Goal: Task Accomplishment & Management: Manage account settings

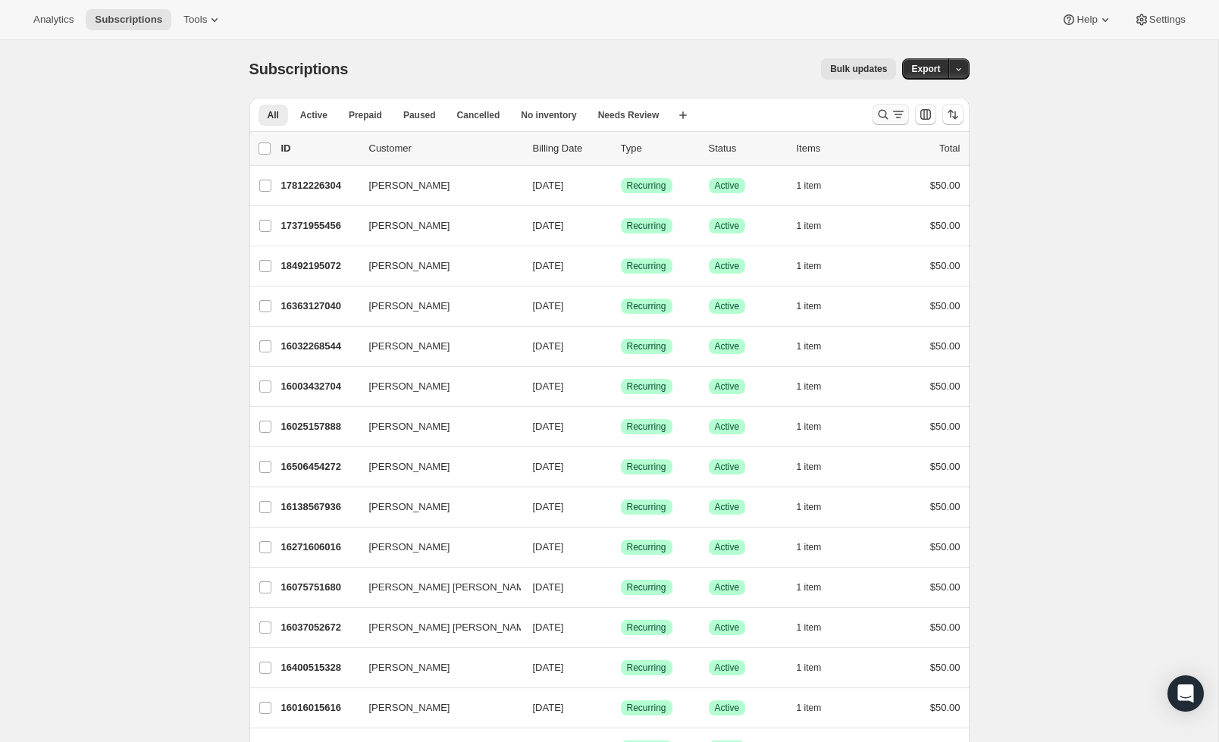
click at [878, 115] on icon "Search and filter results" at bounding box center [883, 115] width 10 height 10
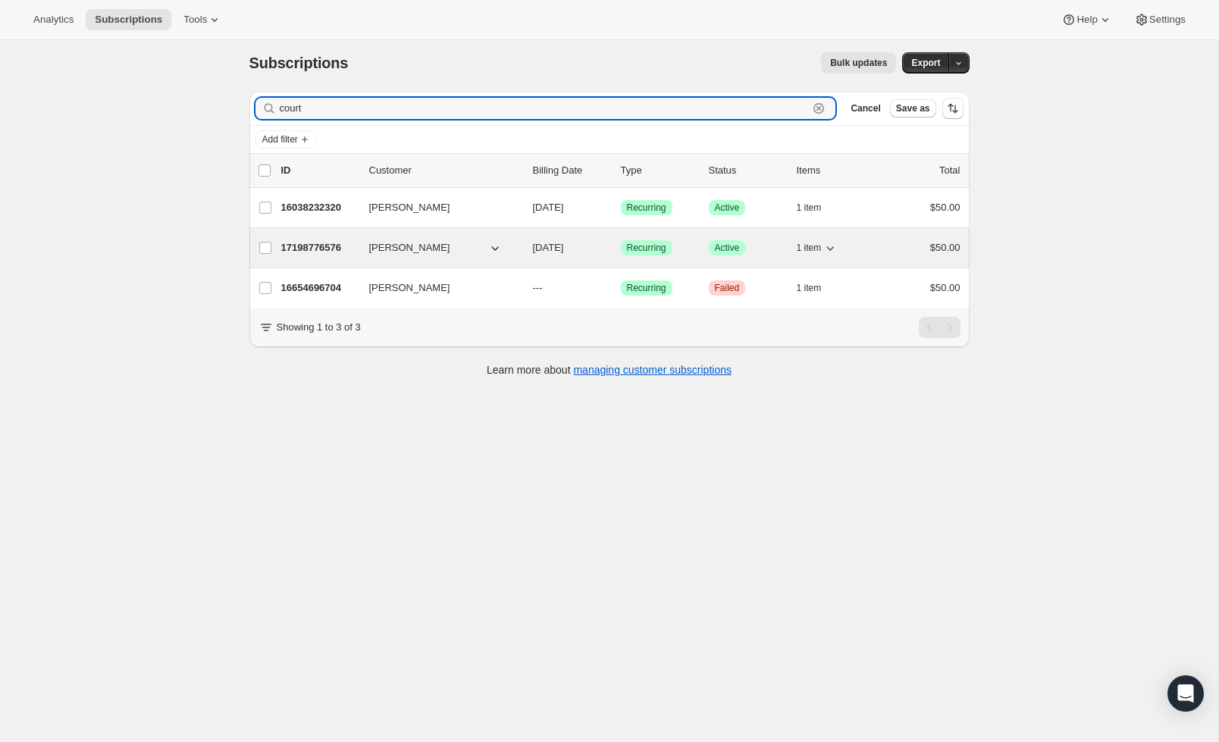
scroll to position [5, 0]
type input "court"
click at [430, 245] on span "Kristi Courtois" at bounding box center [409, 249] width 81 height 15
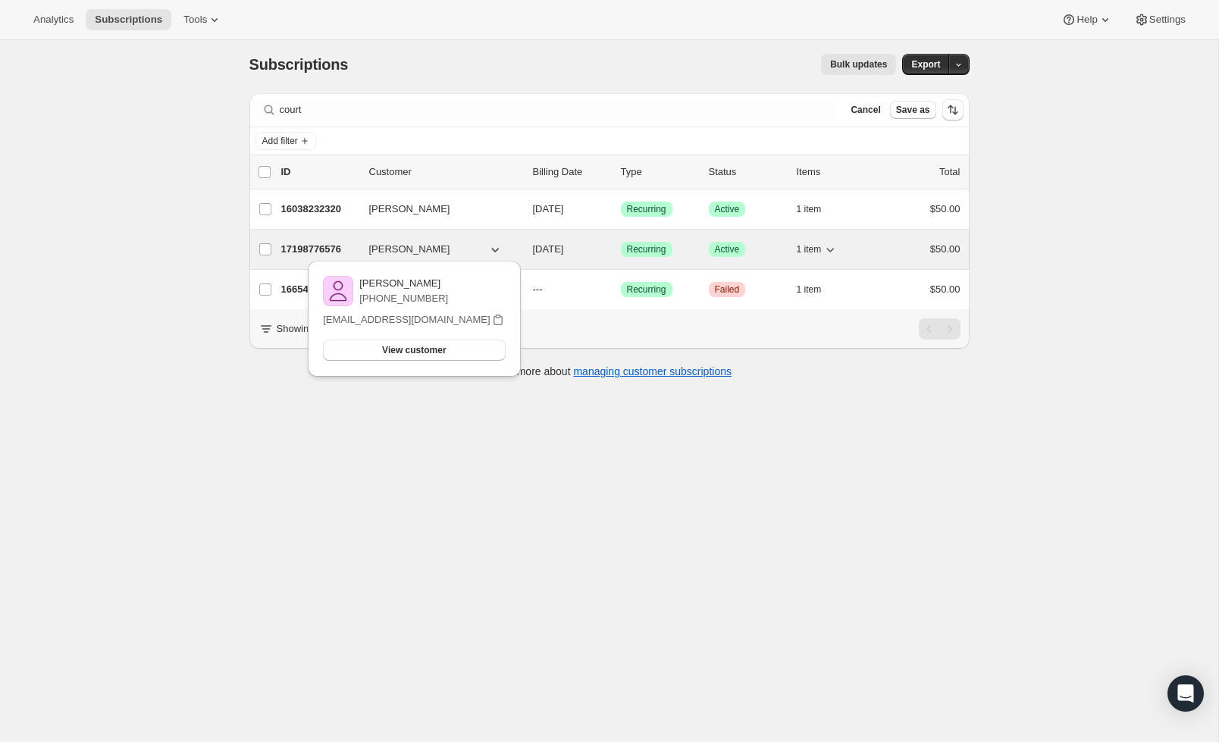
click at [655, 239] on div "17198776576 Kristi Courtois 09/15/2025 Success Recurring Success Active 1 item …" at bounding box center [620, 249] width 679 height 21
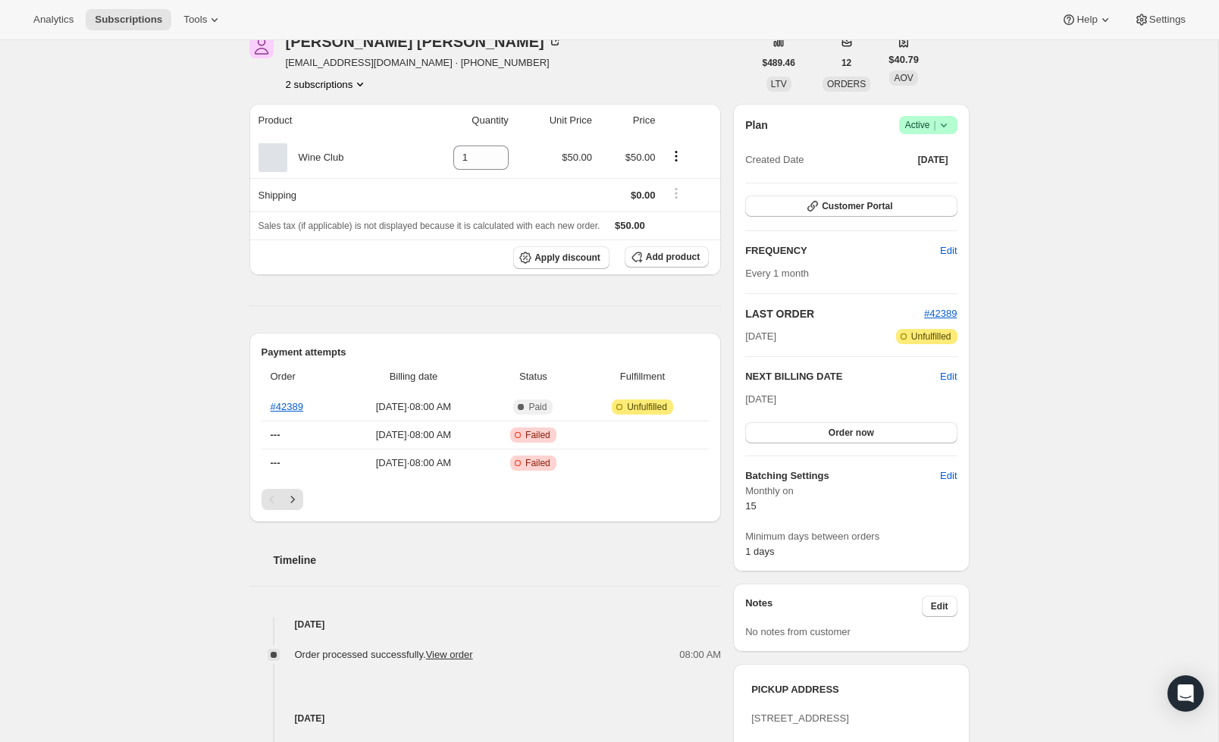
scroll to position [74, 0]
click at [295, 497] on icon "Next" at bounding box center [292, 500] width 15 height 15
click at [293, 496] on button "Next" at bounding box center [292, 500] width 21 height 21
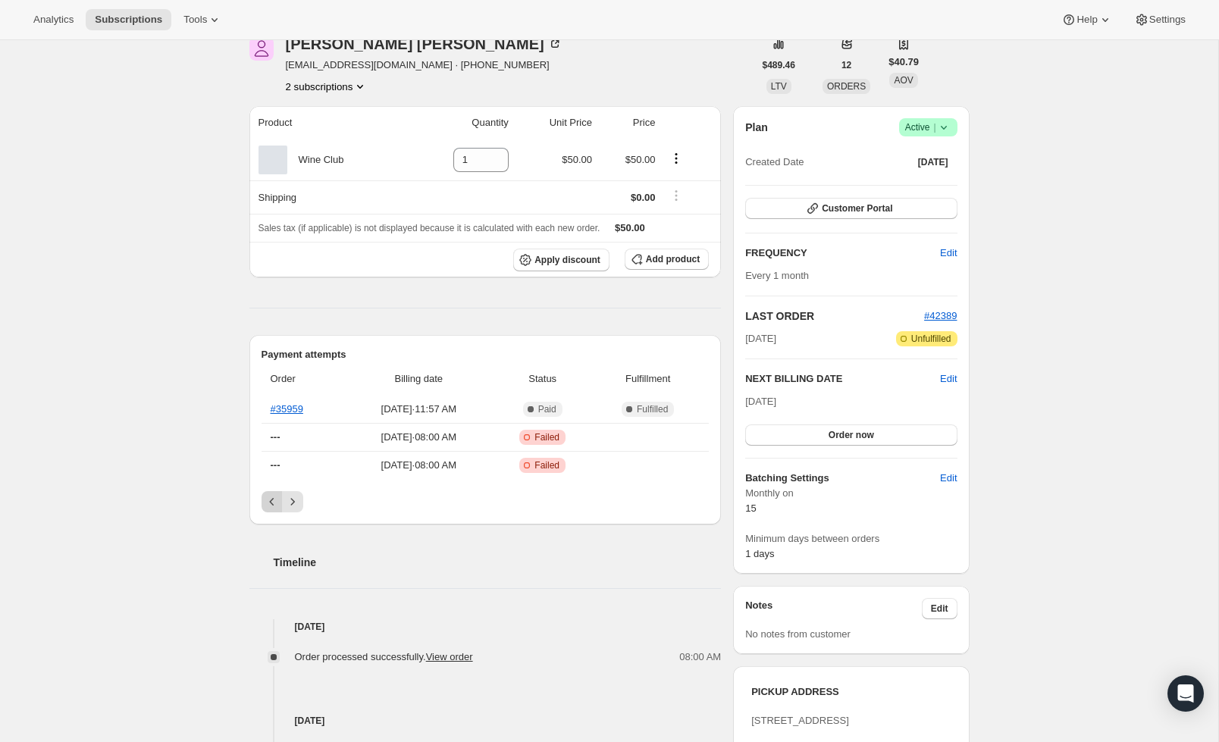
scroll to position [72, 0]
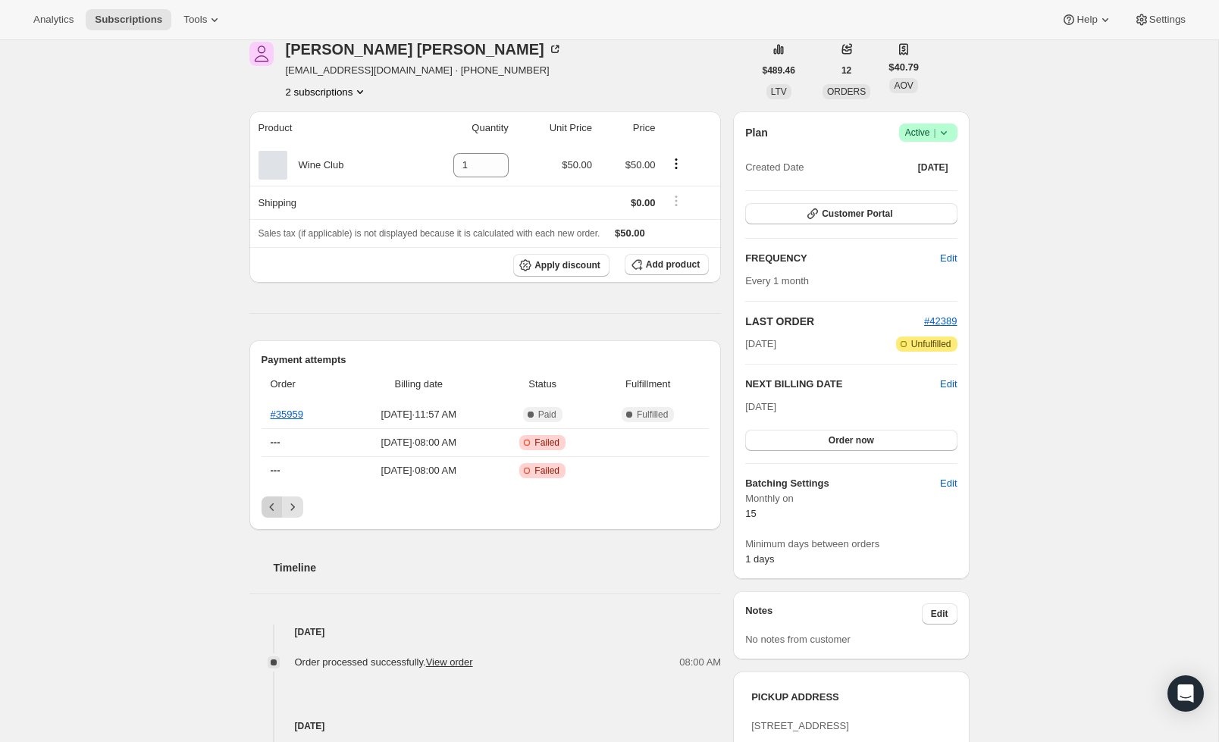
click at [268, 503] on icon "Previous" at bounding box center [271, 506] width 15 height 15
click at [271, 503] on icon "Previous" at bounding box center [271, 506] width 15 height 15
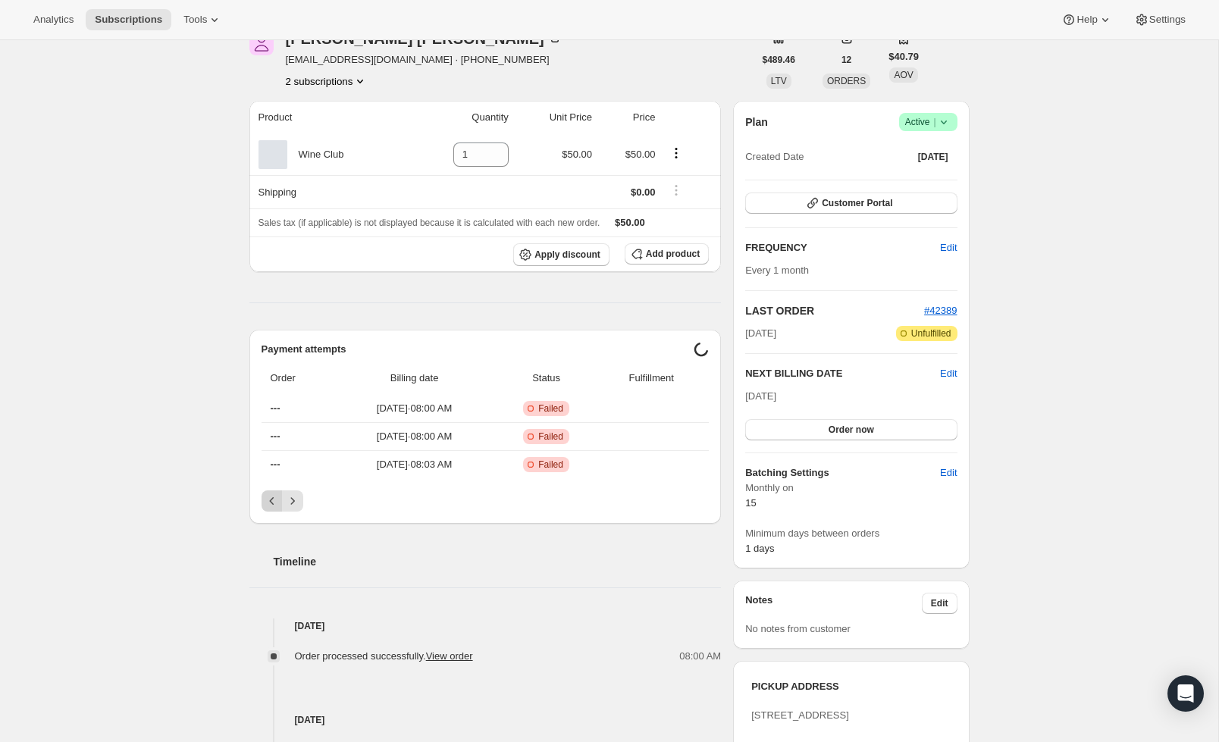
scroll to position [80, 0]
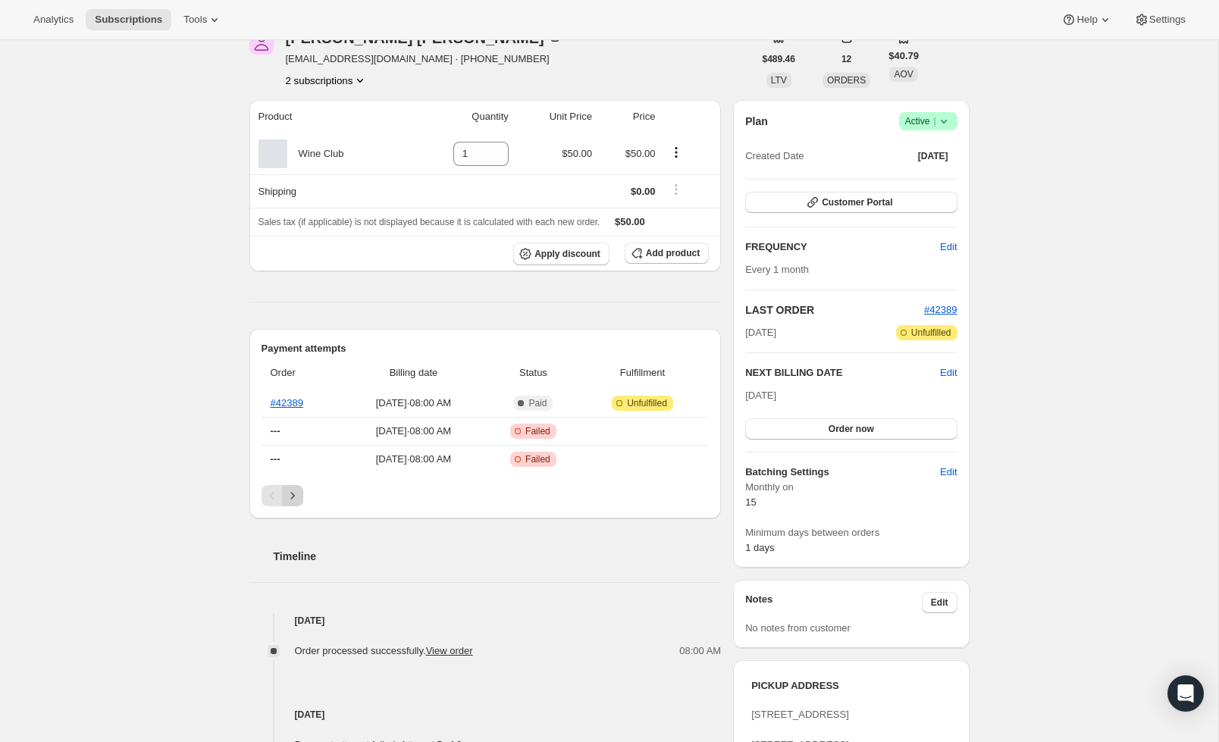
click at [302, 496] on button "Next" at bounding box center [292, 495] width 21 height 21
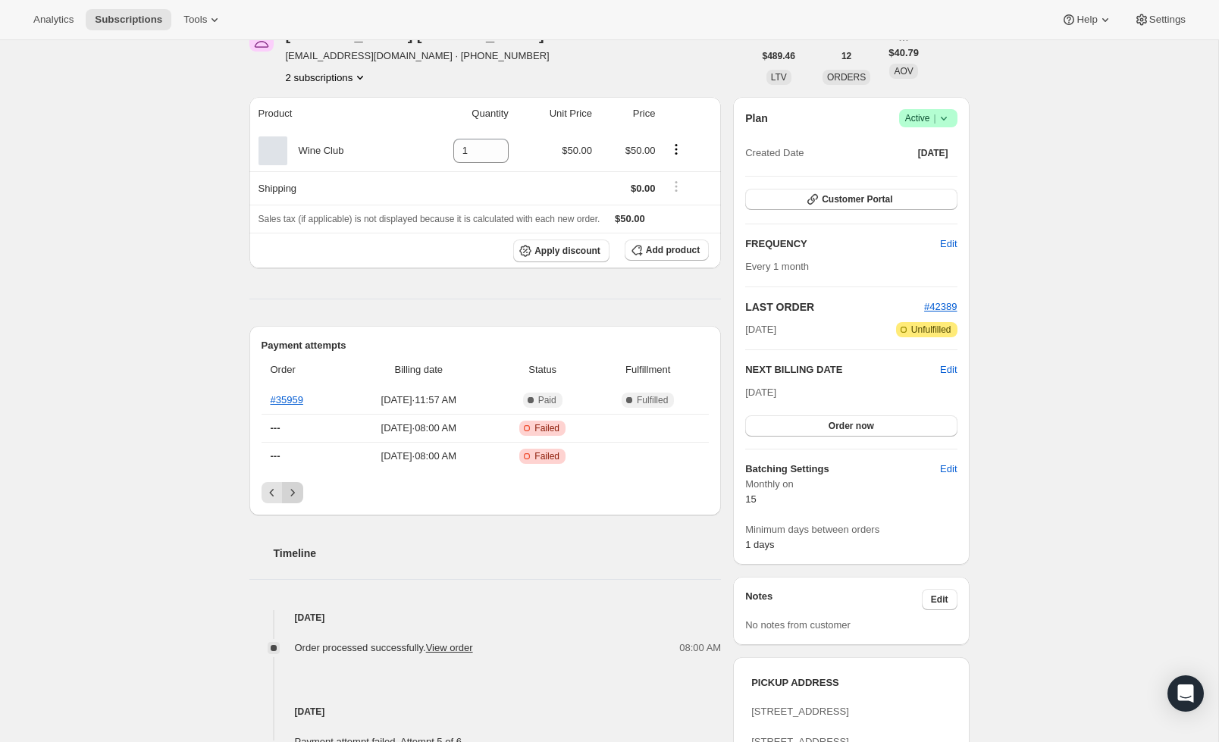
click at [297, 481] on div "Payment attempts Order Billing date Status Fulfillment #35959 Jun 29, 2025 · 11…" at bounding box center [485, 420] width 472 height 189
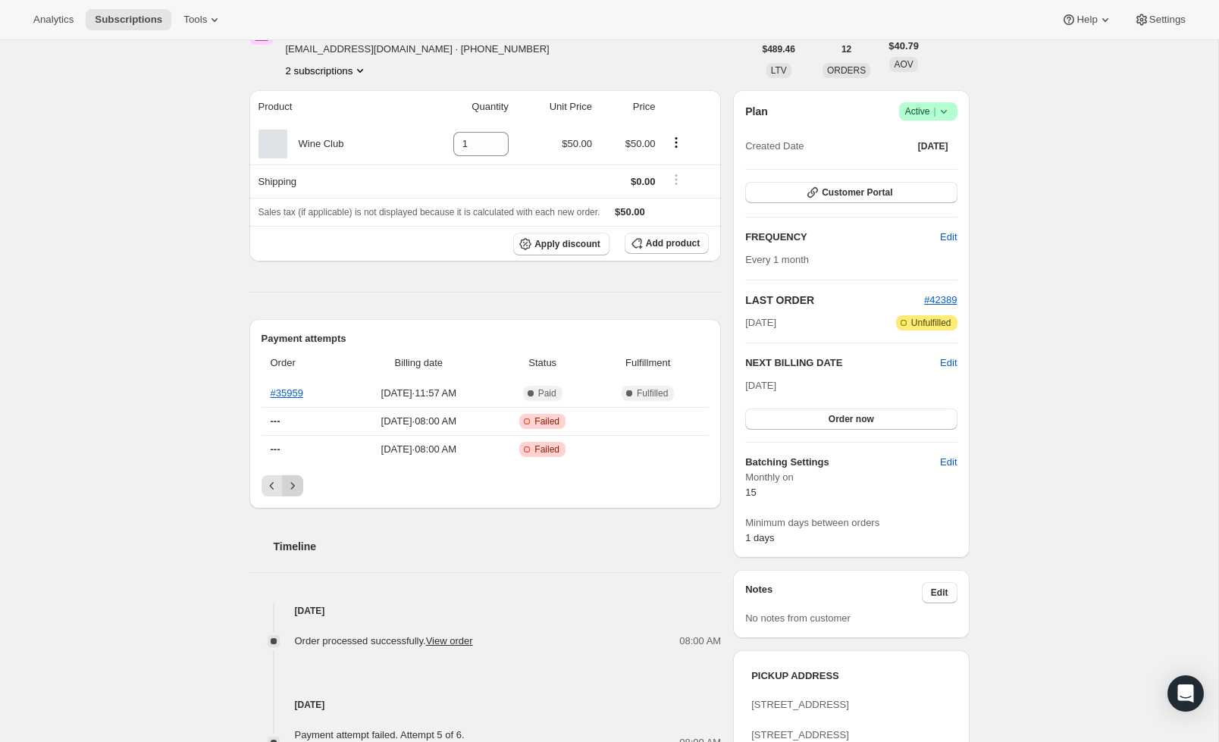
scroll to position [90, 0]
click at [271, 489] on icon "Previous" at bounding box center [271, 484] width 15 height 15
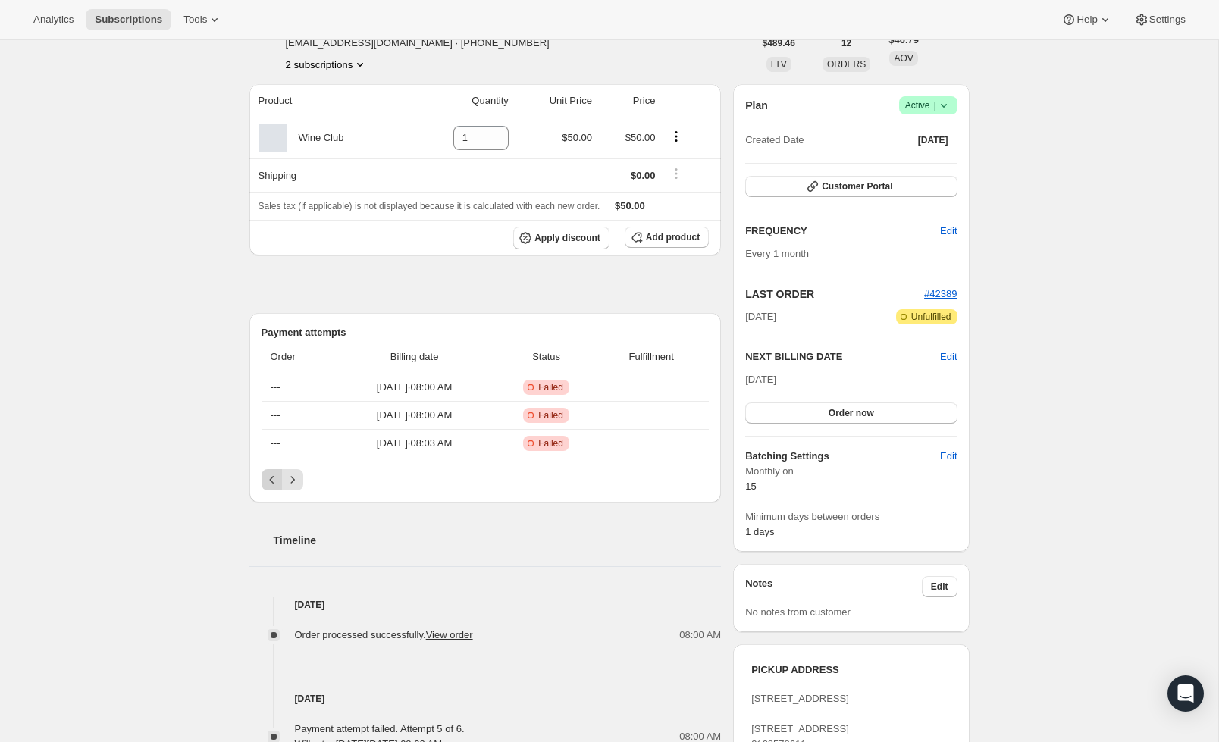
scroll to position [98, 0]
click at [293, 475] on icon "Next" at bounding box center [292, 479] width 15 height 15
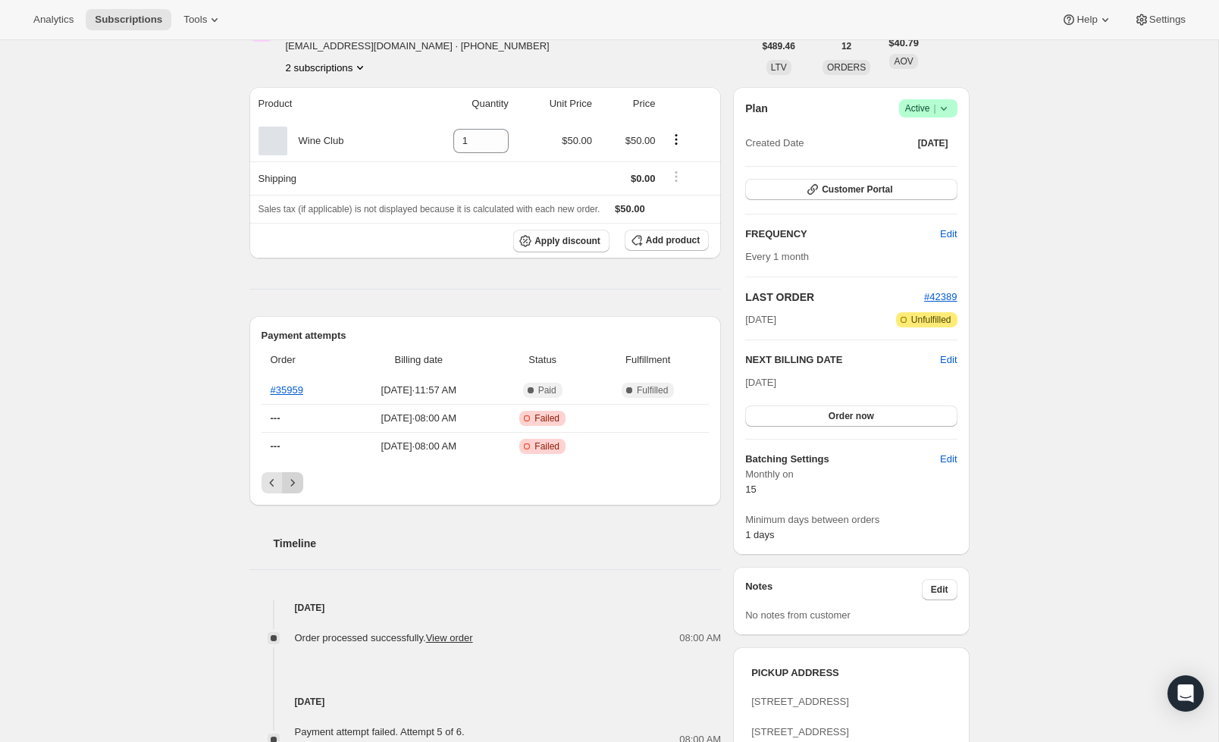
click at [293, 475] on button "Next" at bounding box center [292, 482] width 21 height 21
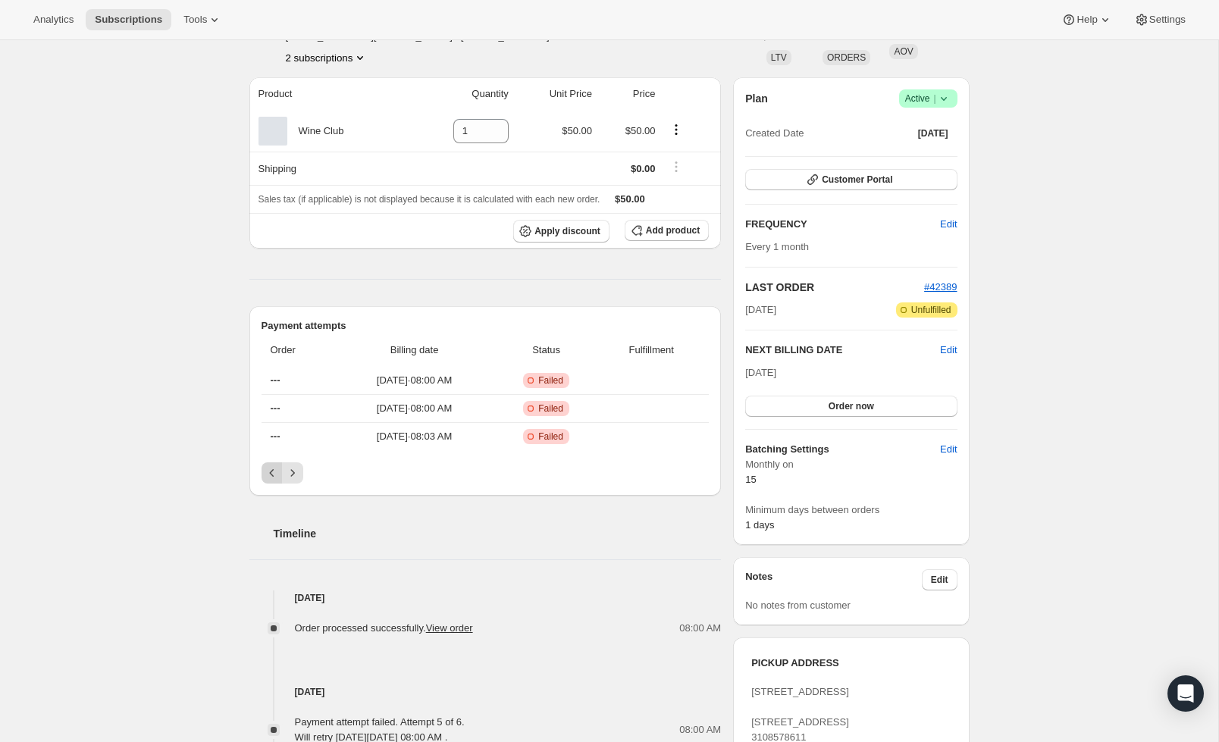
click at [273, 472] on icon "Previous" at bounding box center [271, 472] width 15 height 15
click at [273, 472] on icon "Previous" at bounding box center [271, 475] width 15 height 15
click at [272, 472] on icon "Previous" at bounding box center [271, 472] width 15 height 15
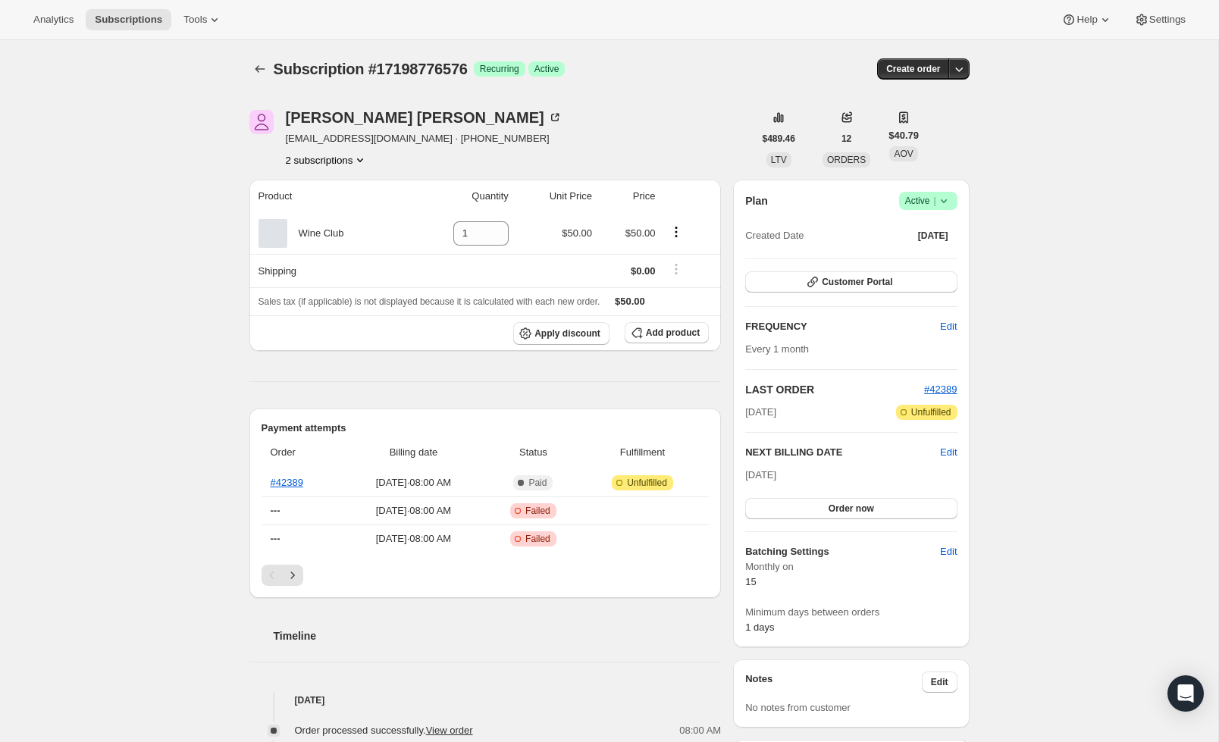
scroll to position [0, 0]
click at [299, 576] on icon "Next" at bounding box center [292, 575] width 15 height 15
click at [276, 577] on icon "Previous" at bounding box center [271, 575] width 15 height 15
click at [266, 574] on icon "Previous" at bounding box center [271, 575] width 15 height 15
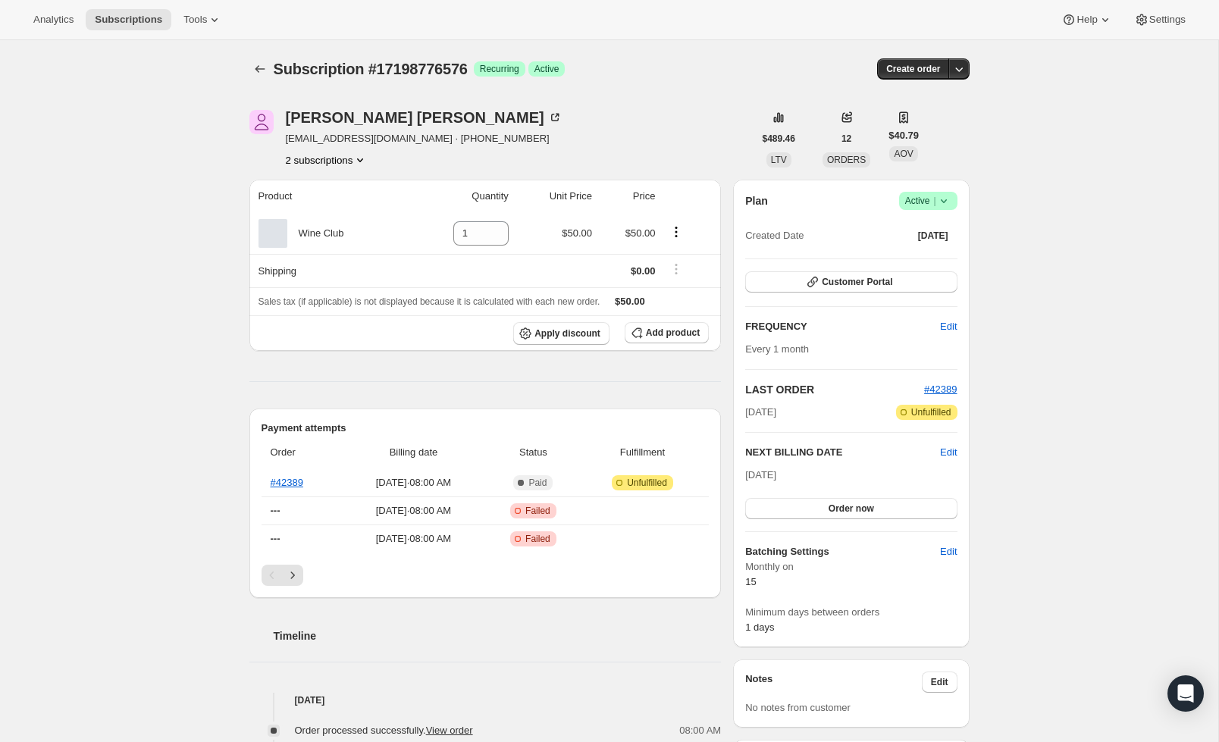
scroll to position [2, 0]
click at [946, 198] on icon at bounding box center [943, 199] width 15 height 15
click at [955, 228] on span "Pause subscription" at bounding box center [922, 229] width 83 height 11
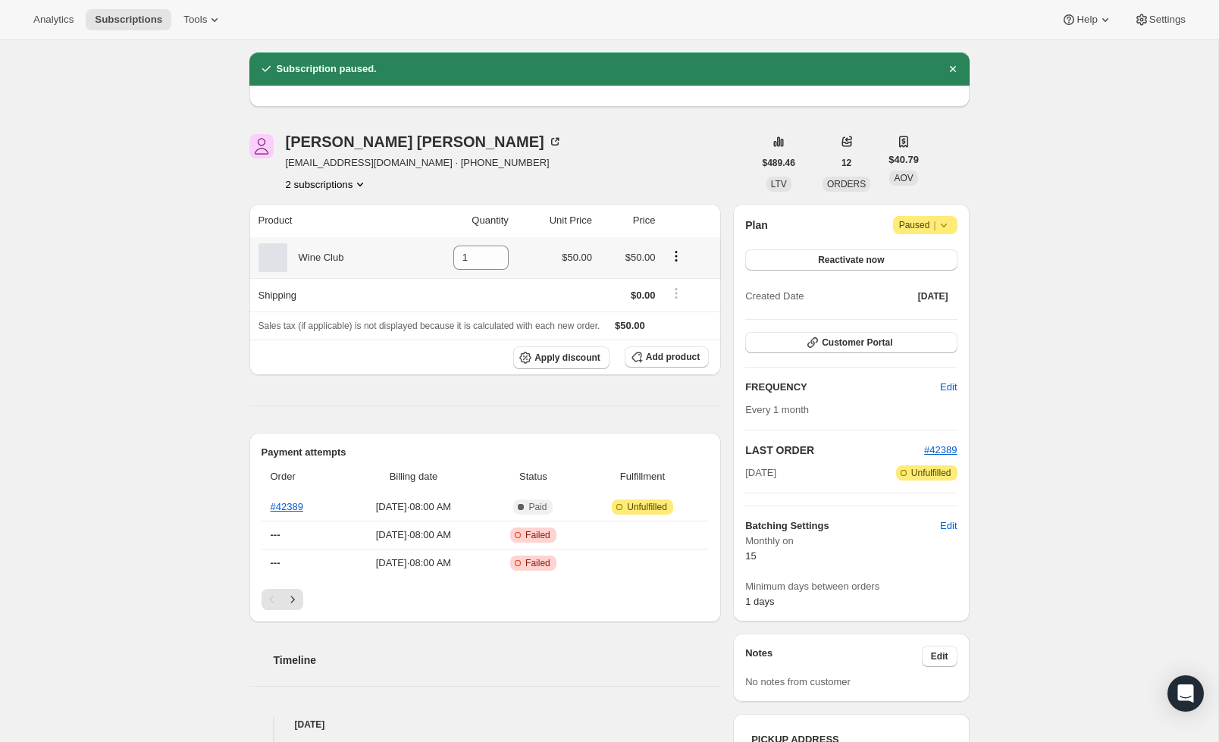
scroll to position [43, 0]
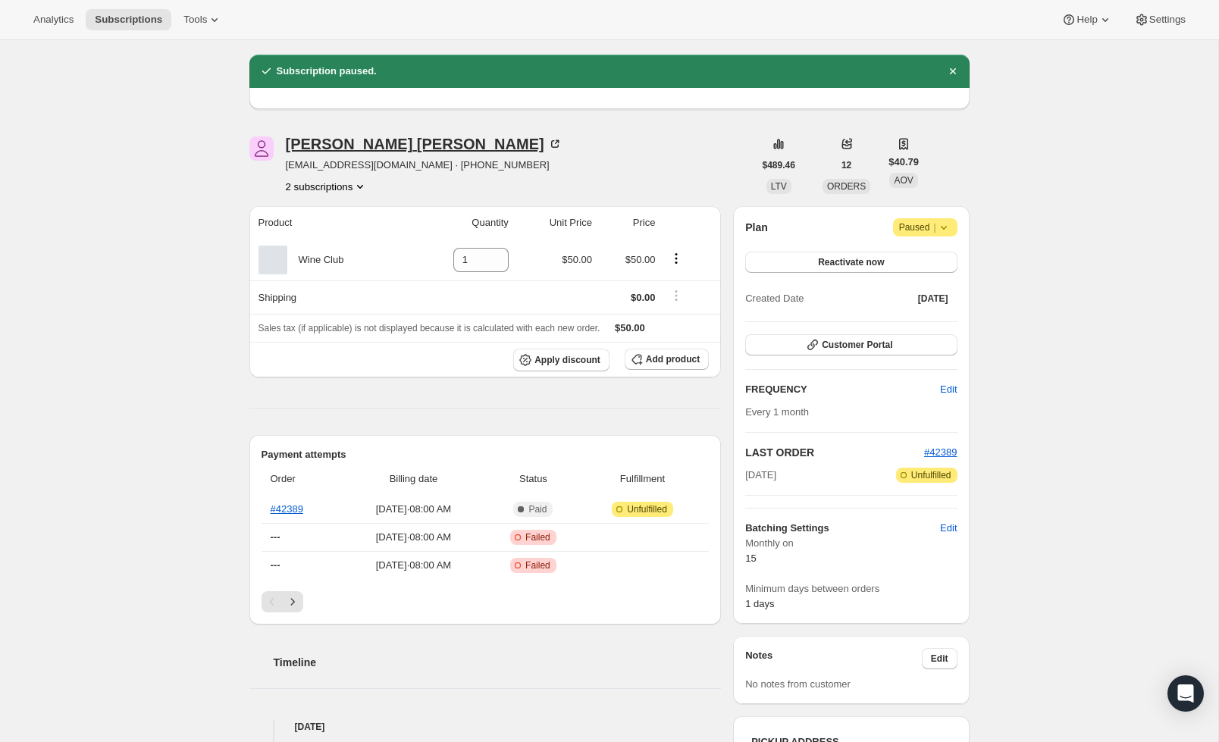
click at [360, 145] on div "Kristi Courtois" at bounding box center [424, 143] width 277 height 15
click at [287, 606] on icon "Next" at bounding box center [292, 601] width 15 height 15
click at [299, 600] on icon "Next" at bounding box center [292, 601] width 15 height 15
click at [270, 606] on icon "Previous" at bounding box center [271, 601] width 15 height 15
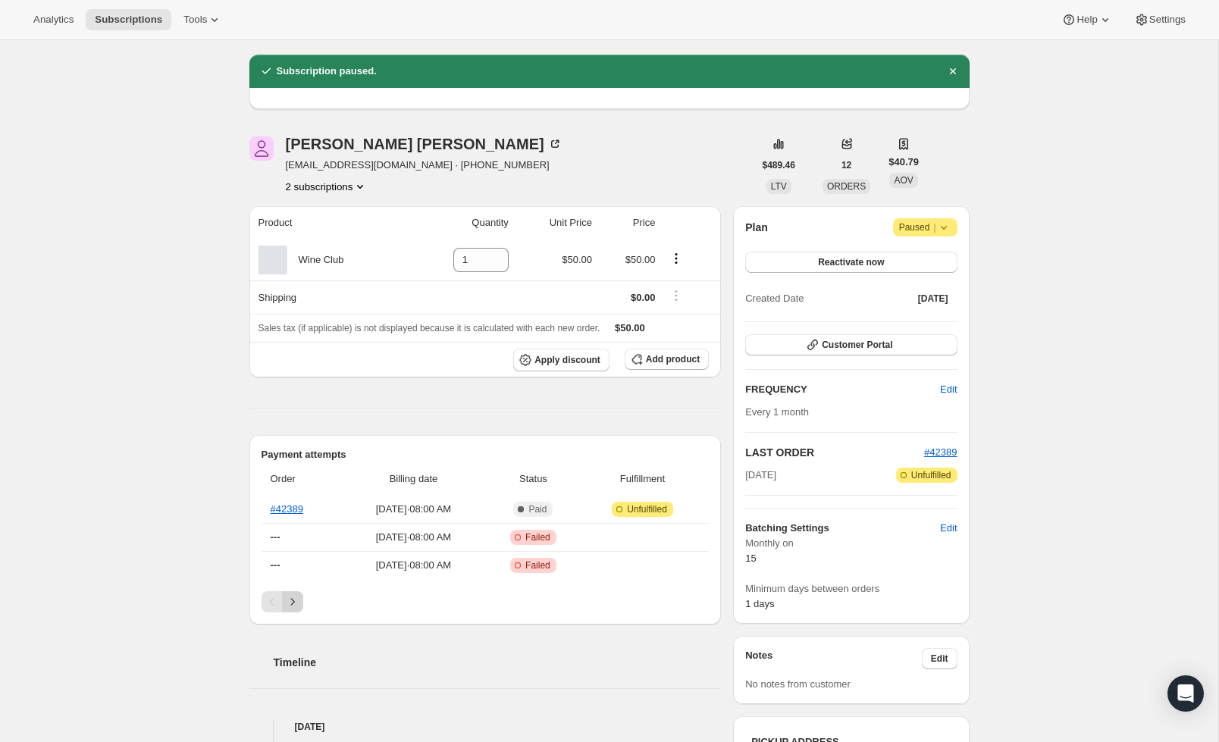
click at [293, 599] on icon "Next" at bounding box center [292, 601] width 15 height 15
click at [297, 596] on button "Next" at bounding box center [292, 600] width 21 height 21
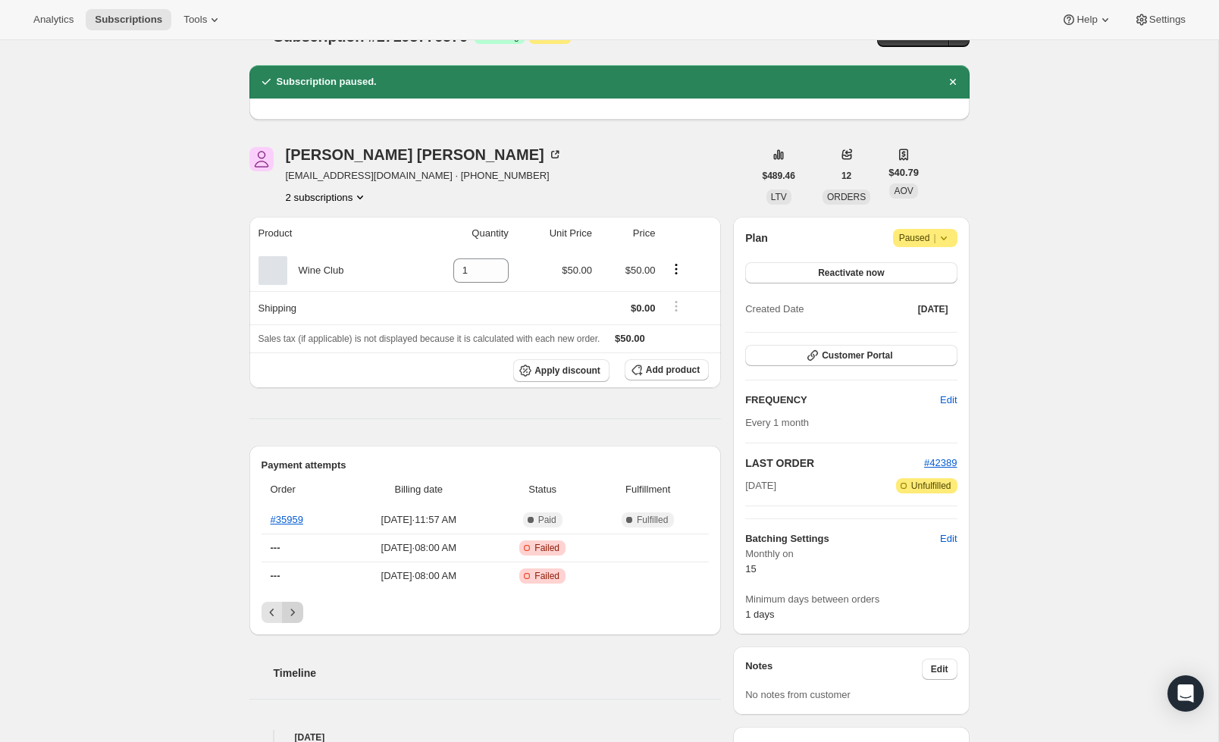
click at [297, 596] on div "Payment attempts Order Billing date Status Fulfillment #35959 Jun 29, 2025 · 11…" at bounding box center [485, 540] width 472 height 189
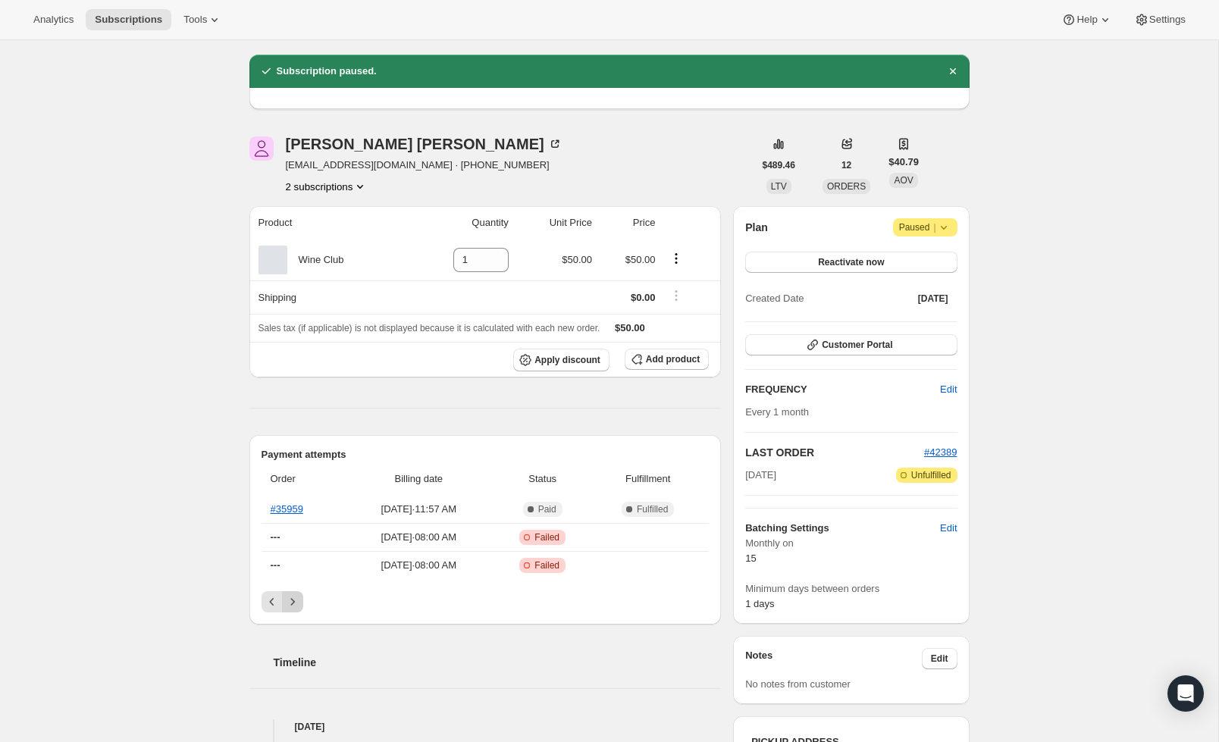
click at [296, 597] on button "Next" at bounding box center [292, 601] width 21 height 21
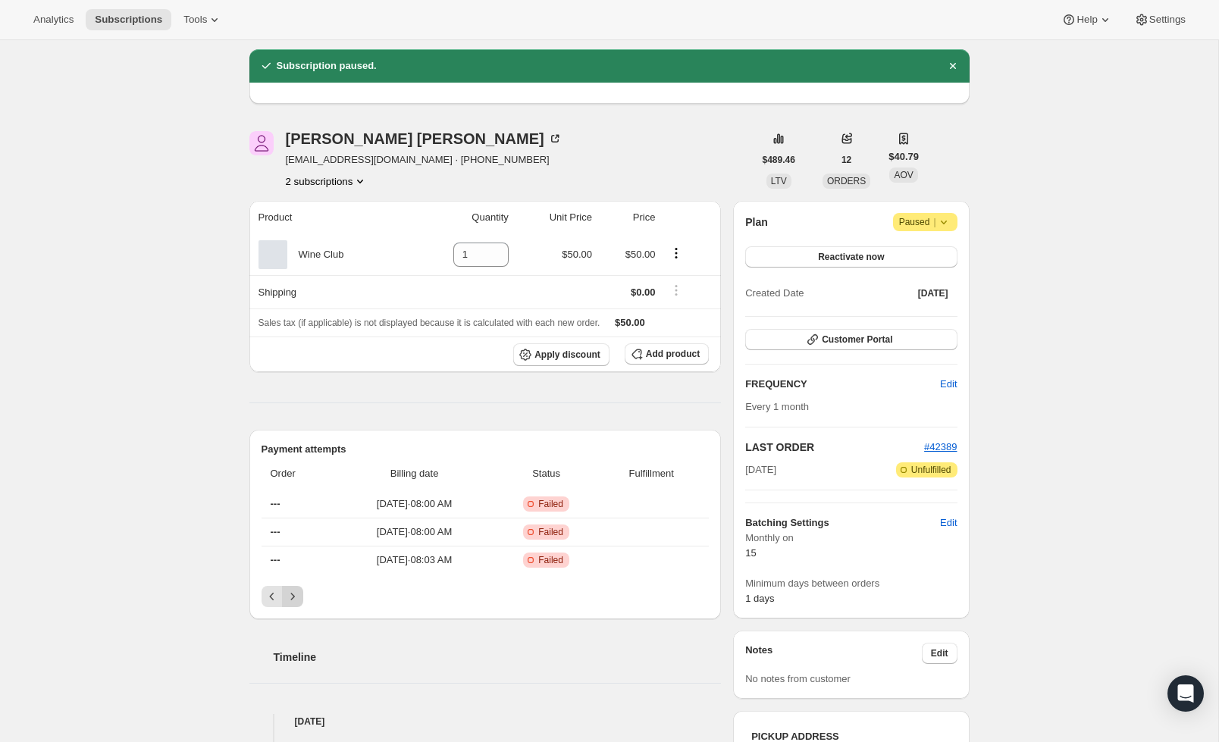
click at [296, 596] on icon "Next" at bounding box center [292, 596] width 15 height 15
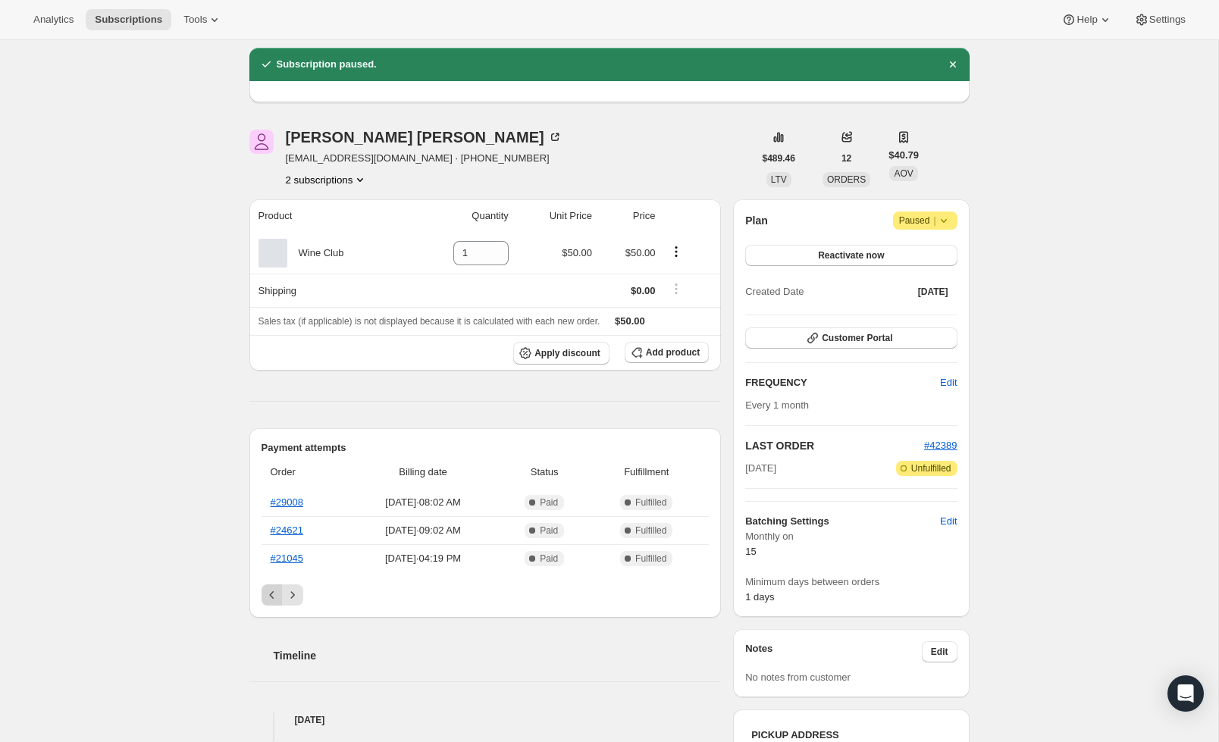
click at [265, 599] on icon "Previous" at bounding box center [271, 594] width 15 height 15
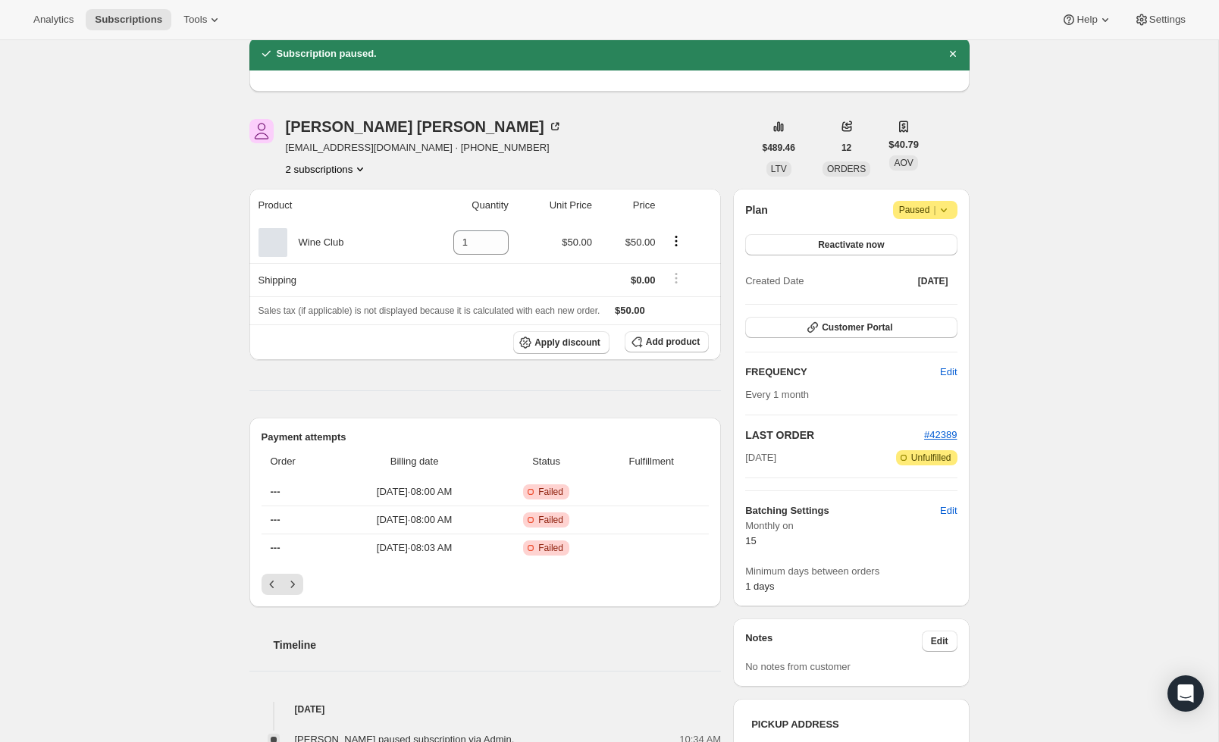
scroll to position [58, 0]
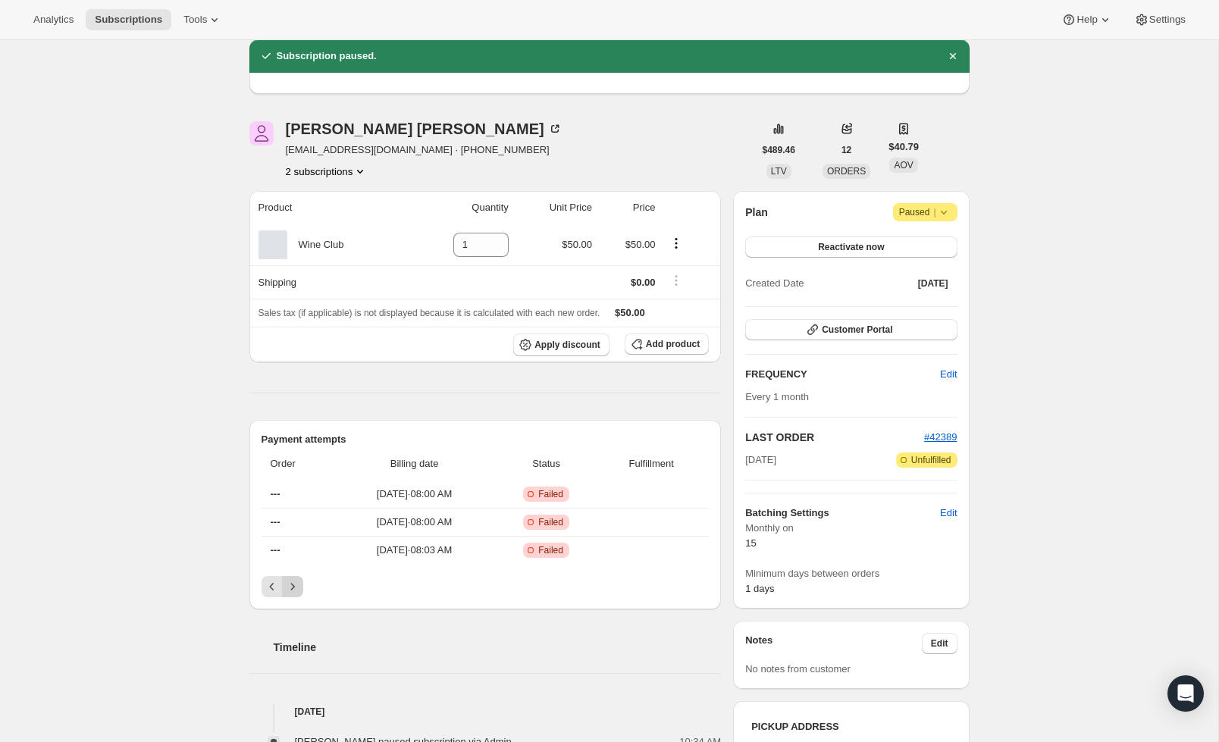
click at [300, 589] on button "Next" at bounding box center [292, 586] width 21 height 21
click at [274, 588] on icon "Previous" at bounding box center [271, 586] width 15 height 15
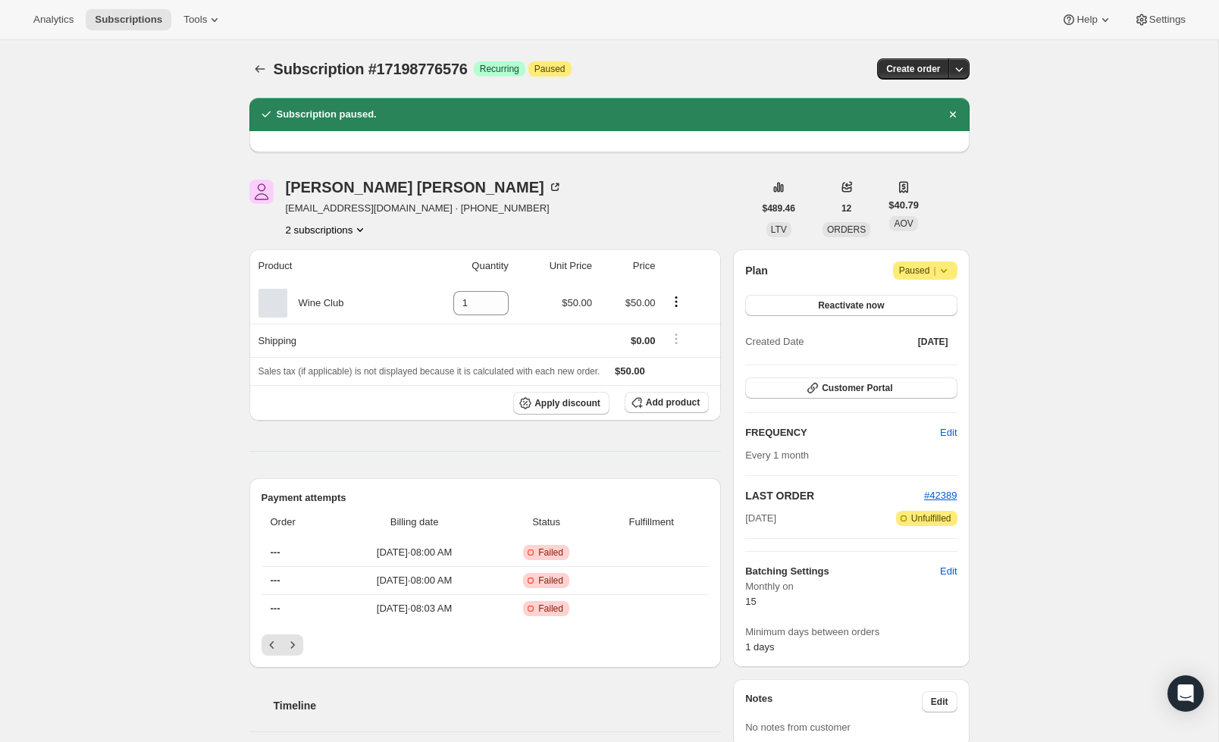
scroll to position [0, 0]
click at [940, 274] on icon at bounding box center [943, 270] width 15 height 15
click at [1024, 284] on div "Subscription #17198776576. This page is ready Subscription #17198776576 Success…" at bounding box center [609, 681] width 1218 height 1282
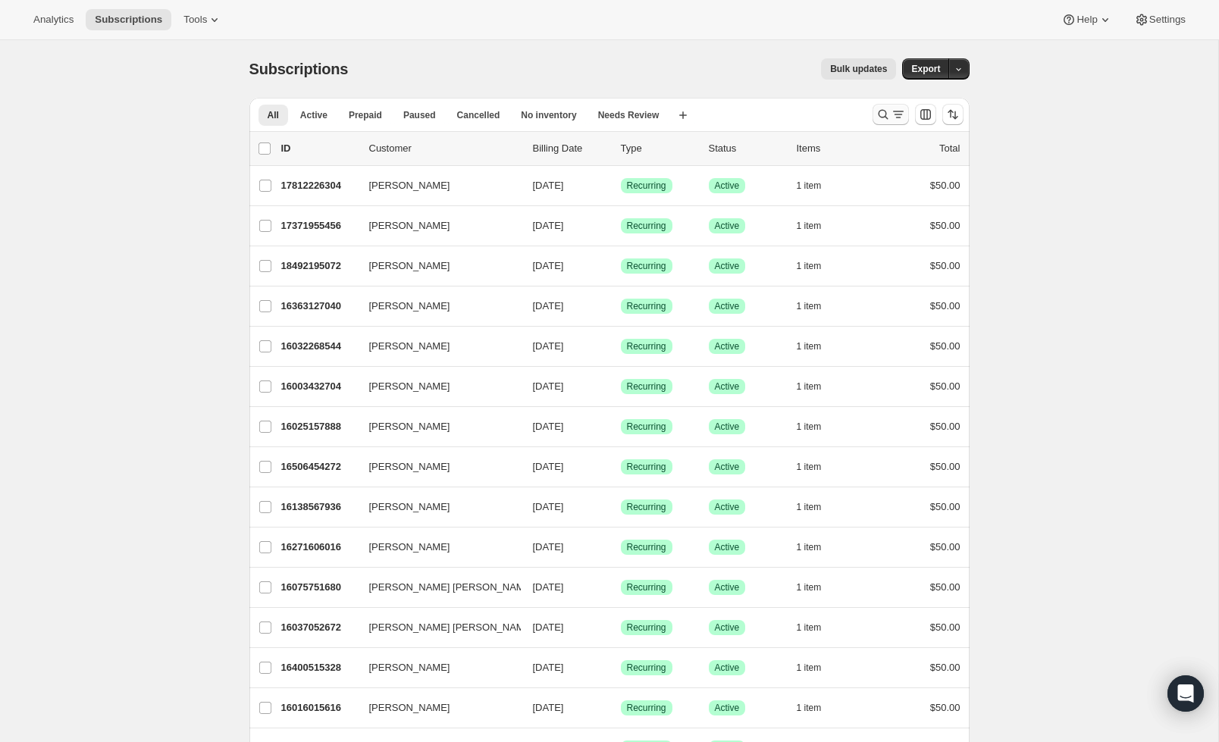
click at [886, 116] on icon "Search and filter results" at bounding box center [882, 114] width 15 height 15
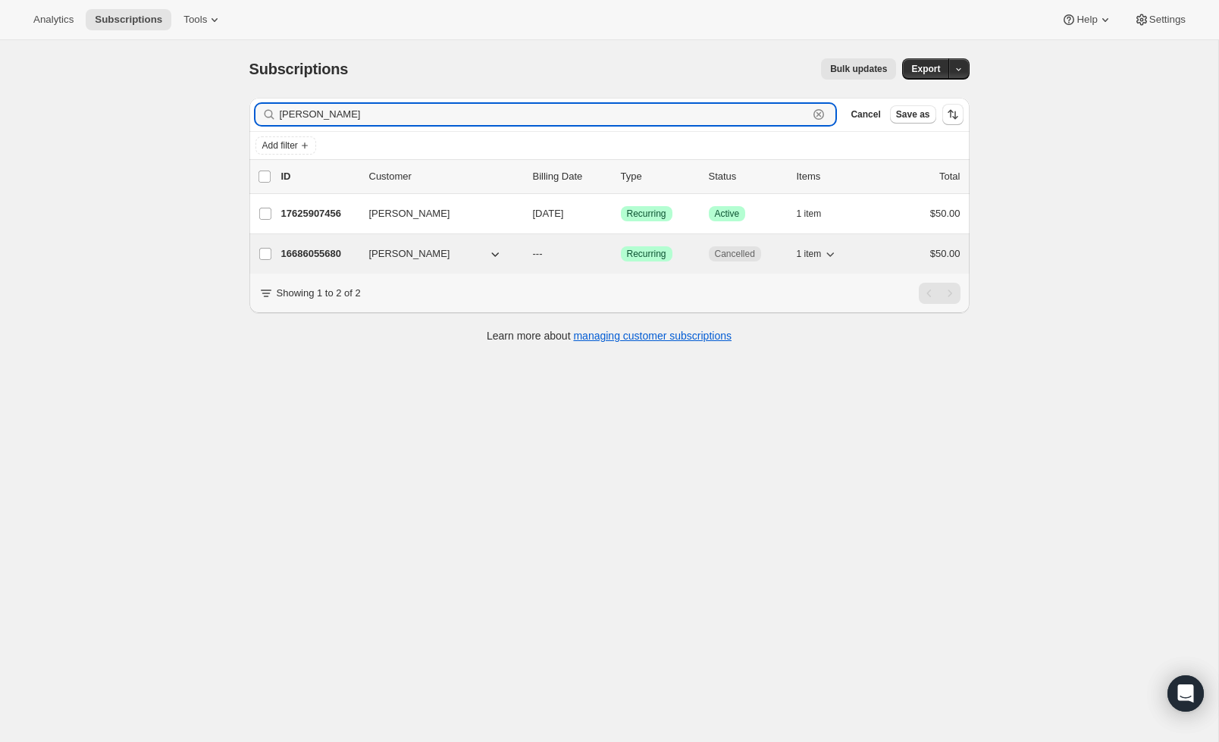
type input "choi"
click at [645, 252] on span "Recurring" at bounding box center [646, 254] width 39 height 12
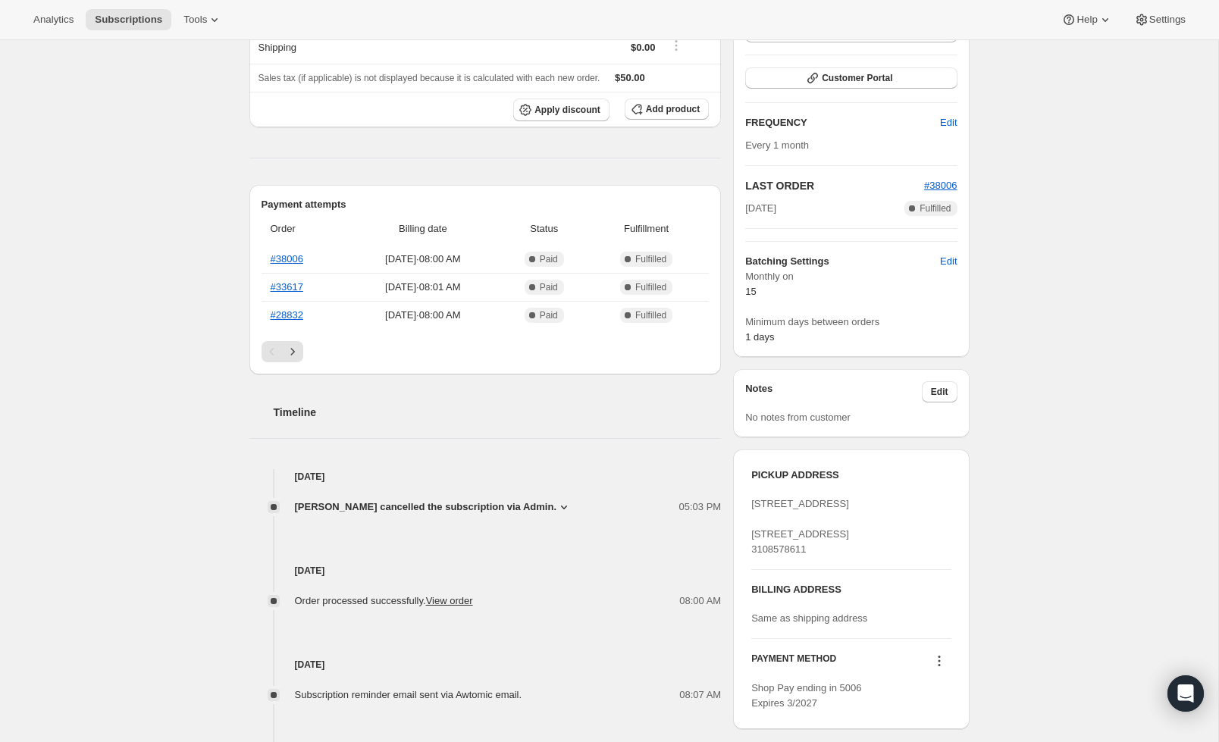
scroll to position [228, 0]
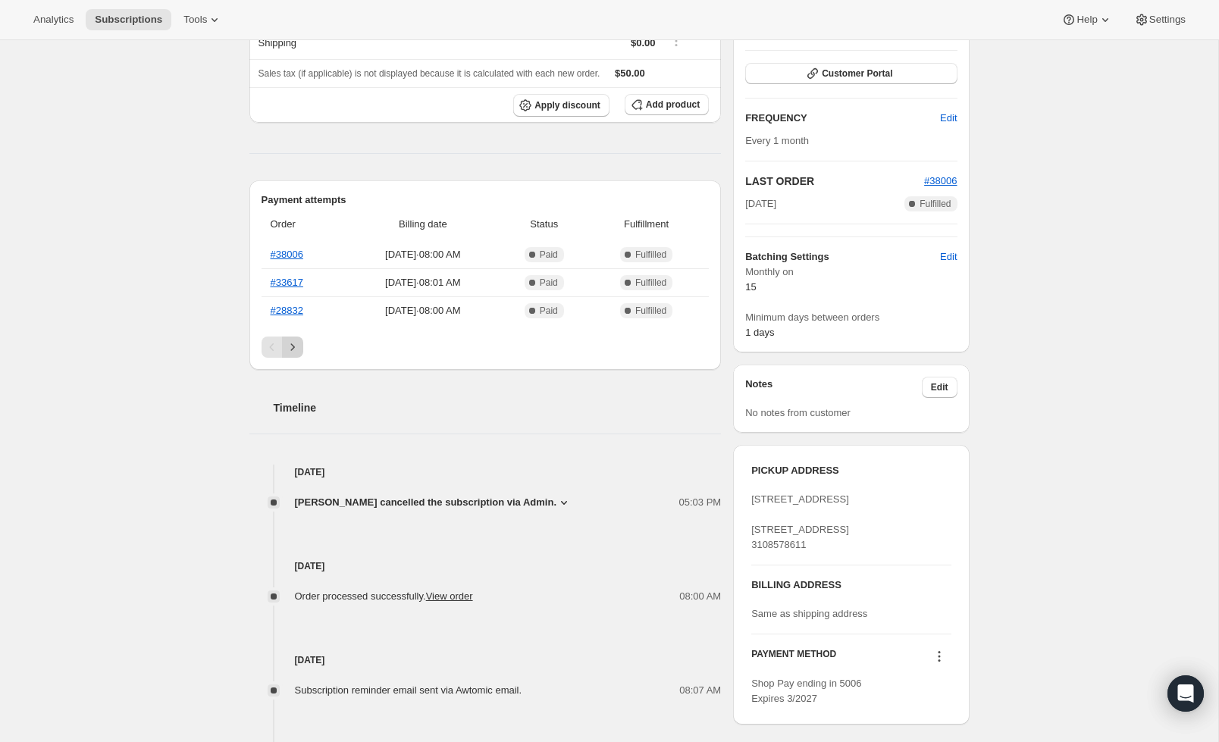
click at [294, 351] on icon "Next" at bounding box center [292, 347] width 15 height 15
click at [269, 349] on icon "Previous" at bounding box center [271, 347] width 15 height 15
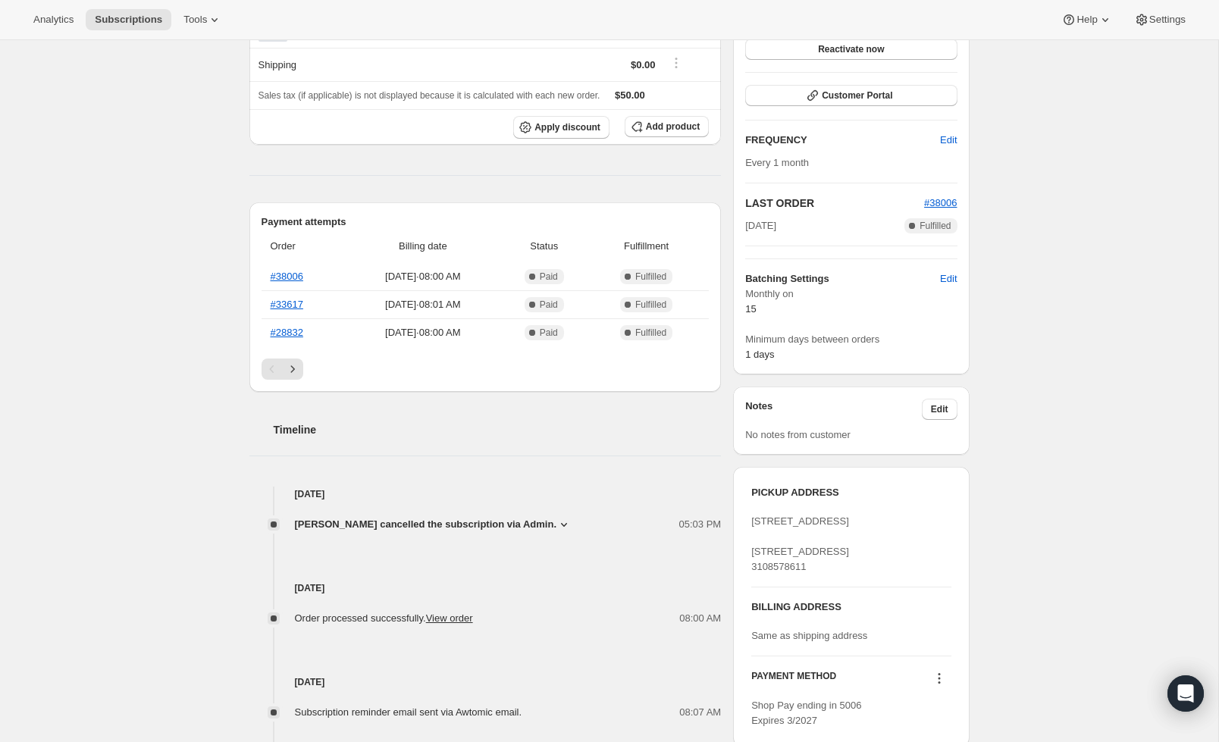
scroll to position [204, 0]
click at [295, 280] on link "#38006" at bounding box center [287, 278] width 33 height 11
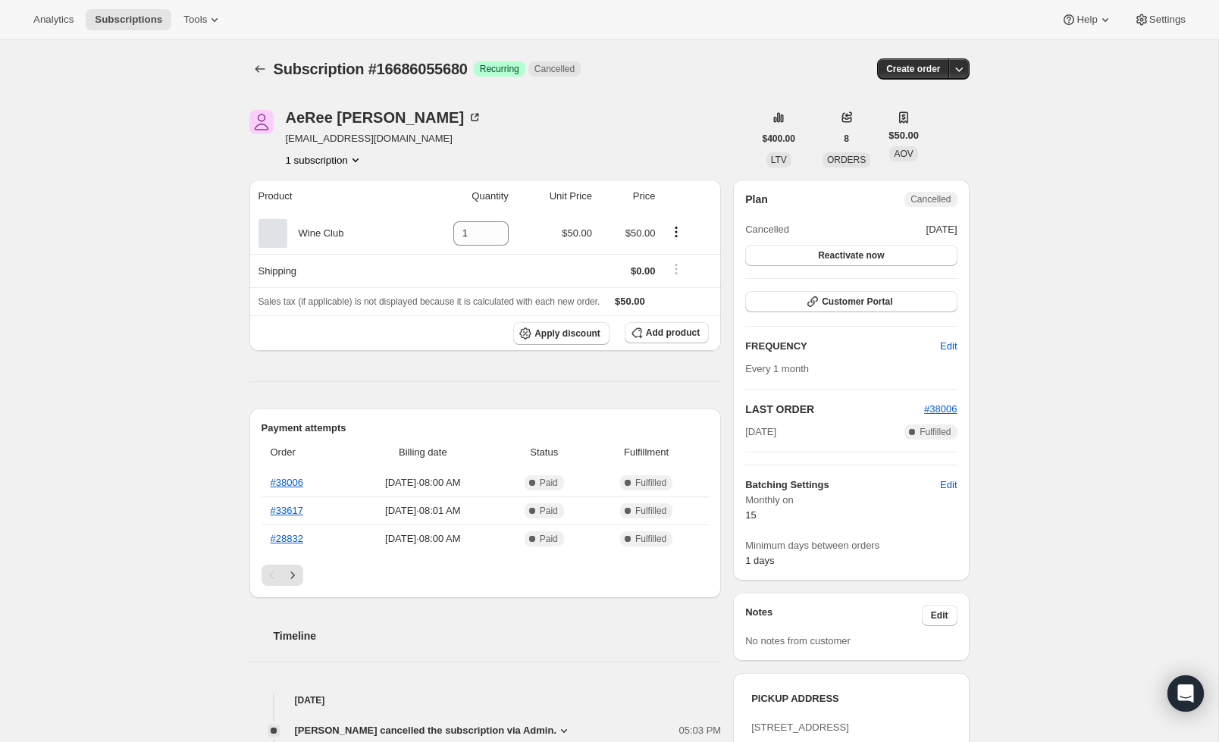
scroll to position [0, 0]
